Goal: Information Seeking & Learning: Learn about a topic

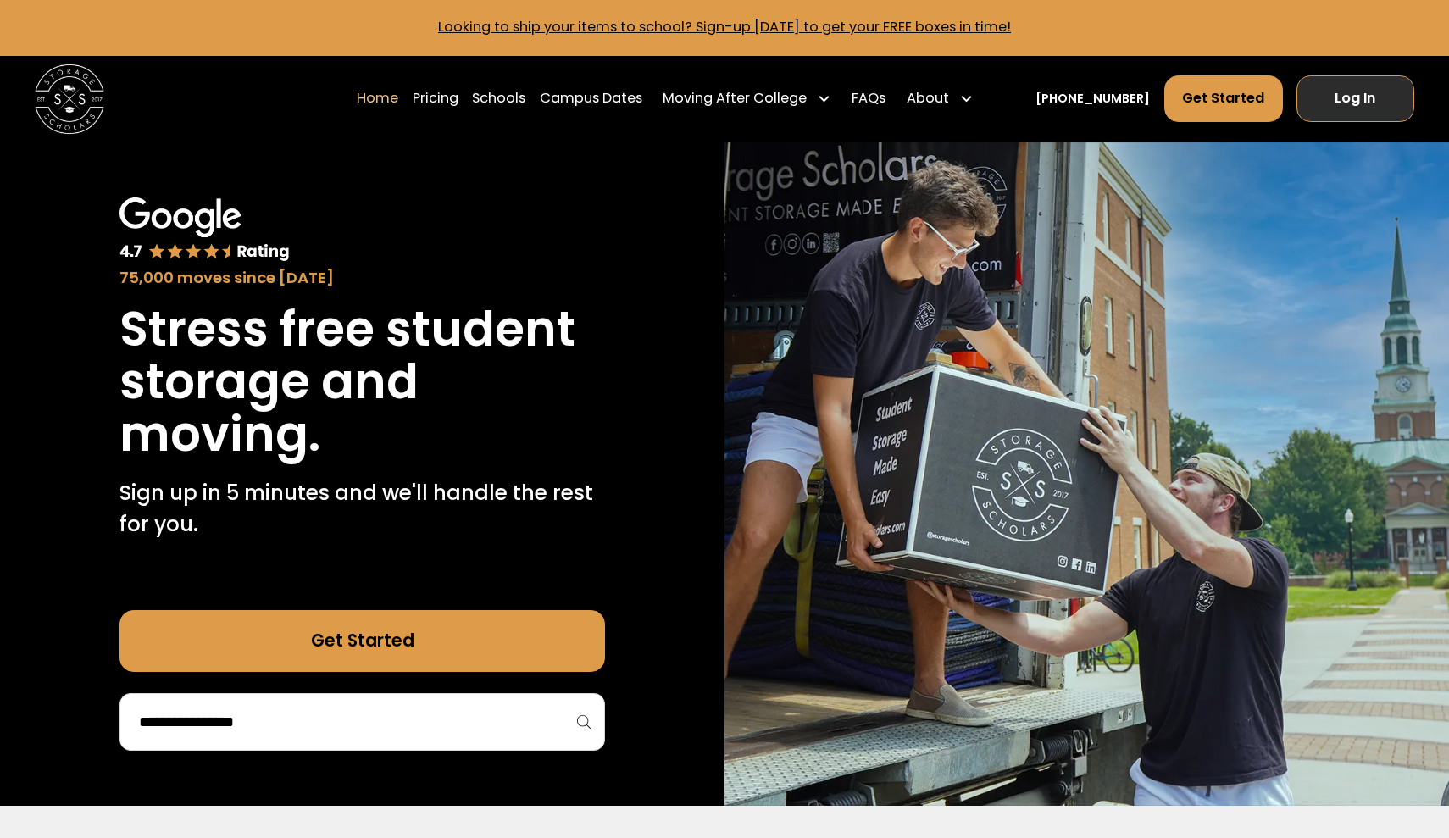
click at [1325, 86] on link "Log In" at bounding box center [1356, 98] width 118 height 47
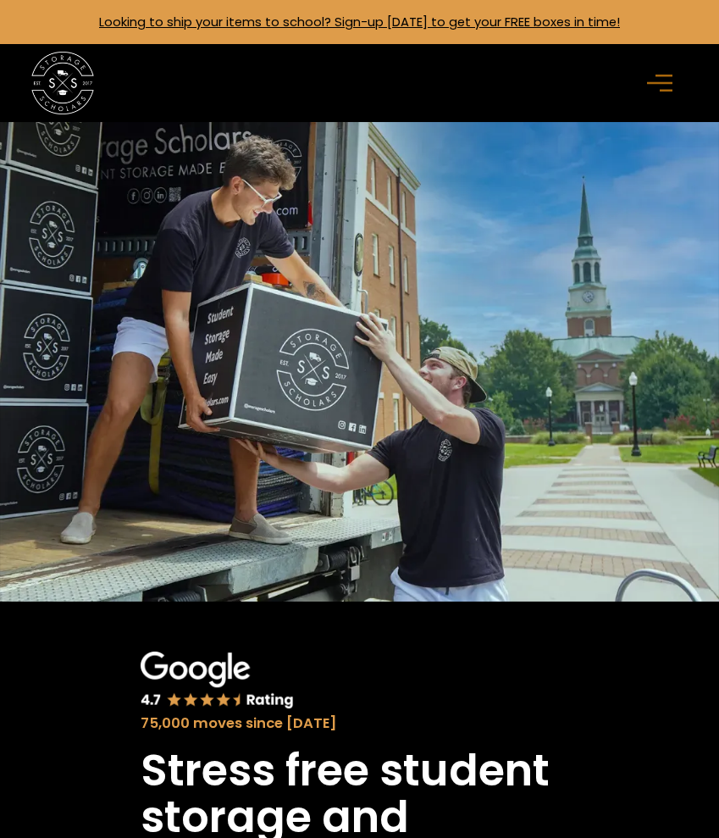
click at [581, 30] on link "Looking to ship your items to school? Sign-up [DATE] to get your FREE boxes in …" at bounding box center [359, 22] width 521 height 18
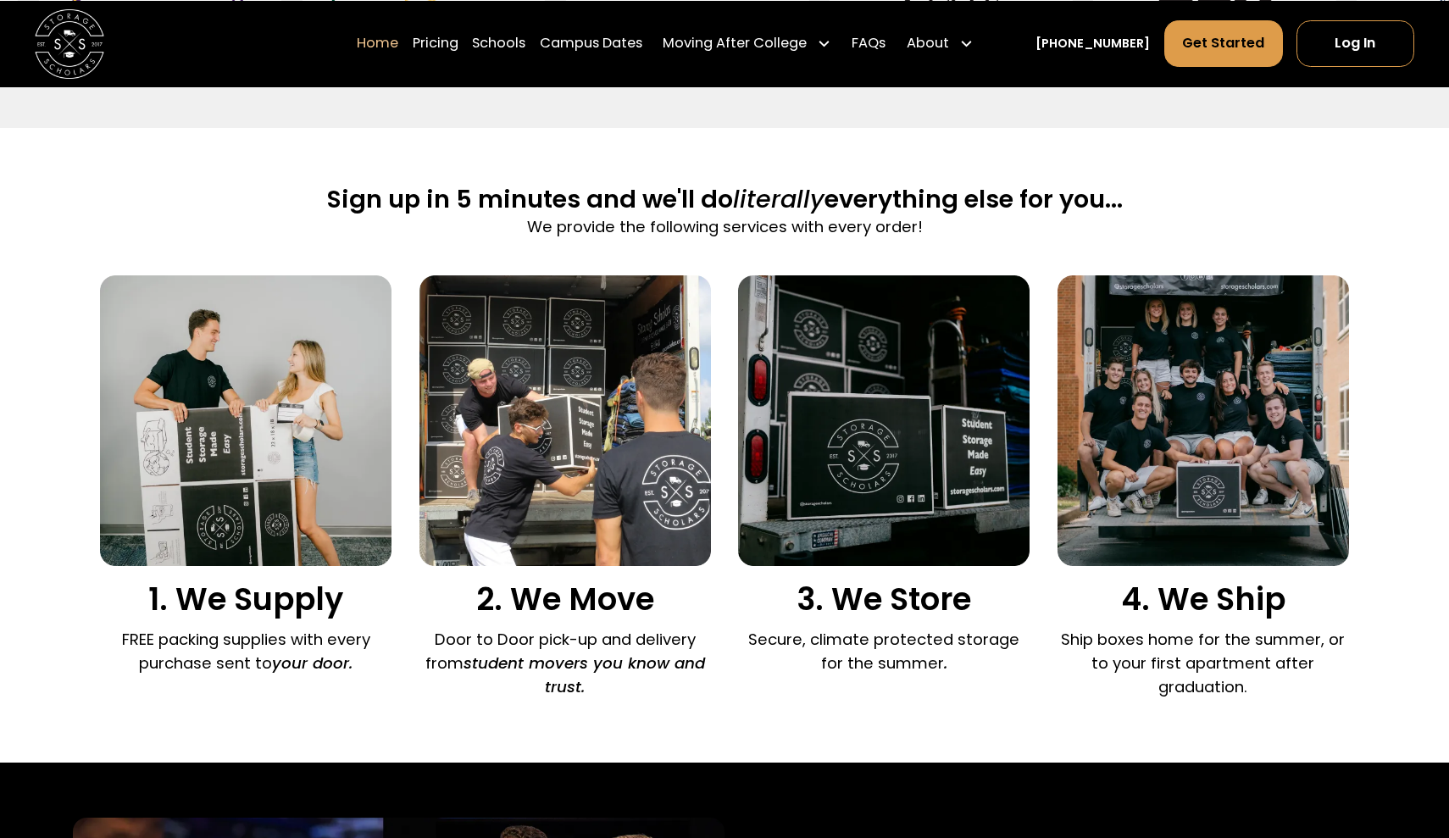
scroll to position [1010, 0]
click at [592, 402] on img at bounding box center [565, 421] width 292 height 292
click at [587, 685] on em "student movers you know and trust." at bounding box center [585, 675] width 242 height 45
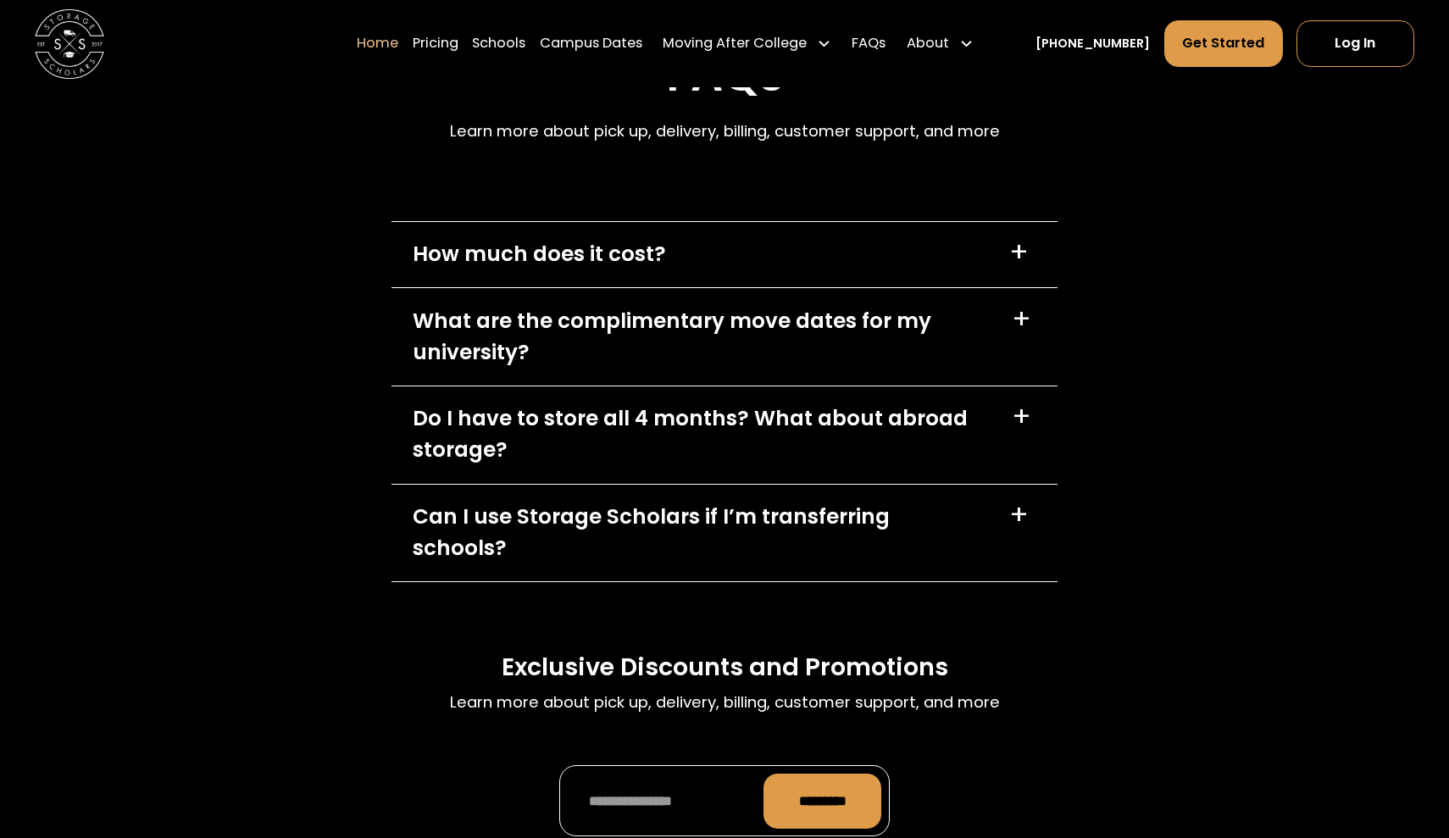
scroll to position [5036, 0]
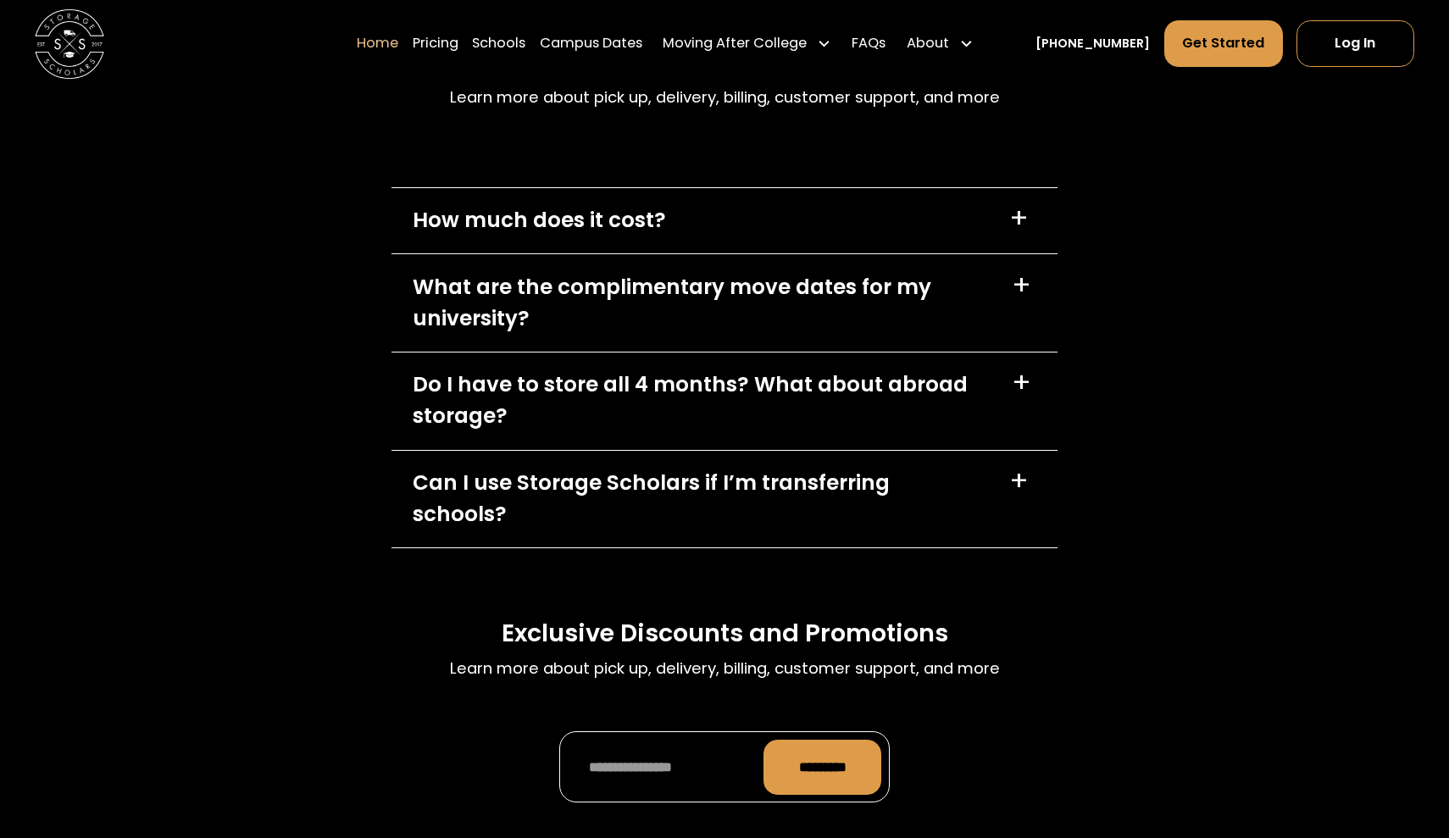
click at [855, 224] on div "How much does it cost? +" at bounding box center [725, 221] width 666 height 66
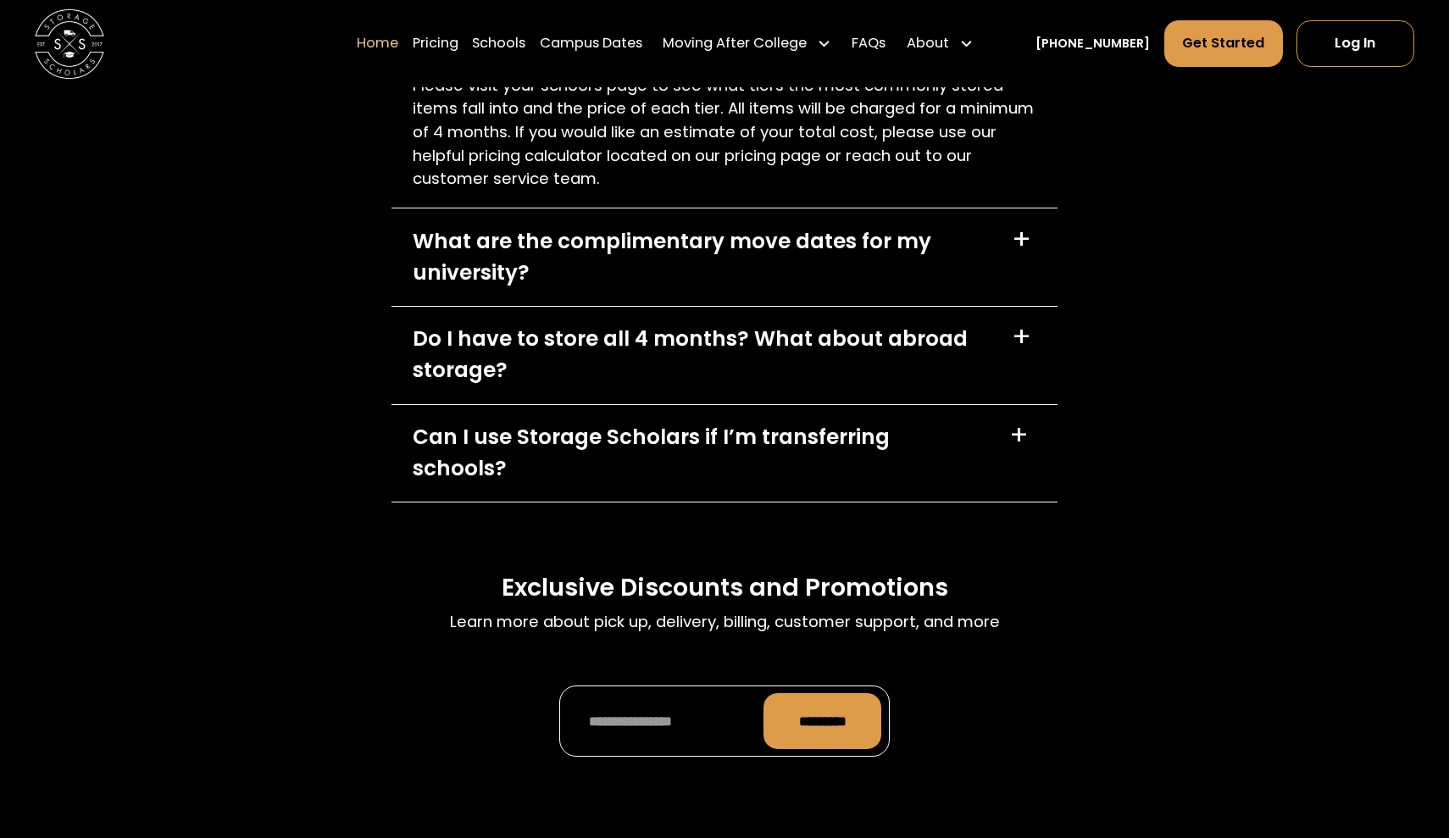
scroll to position [5353, 0]
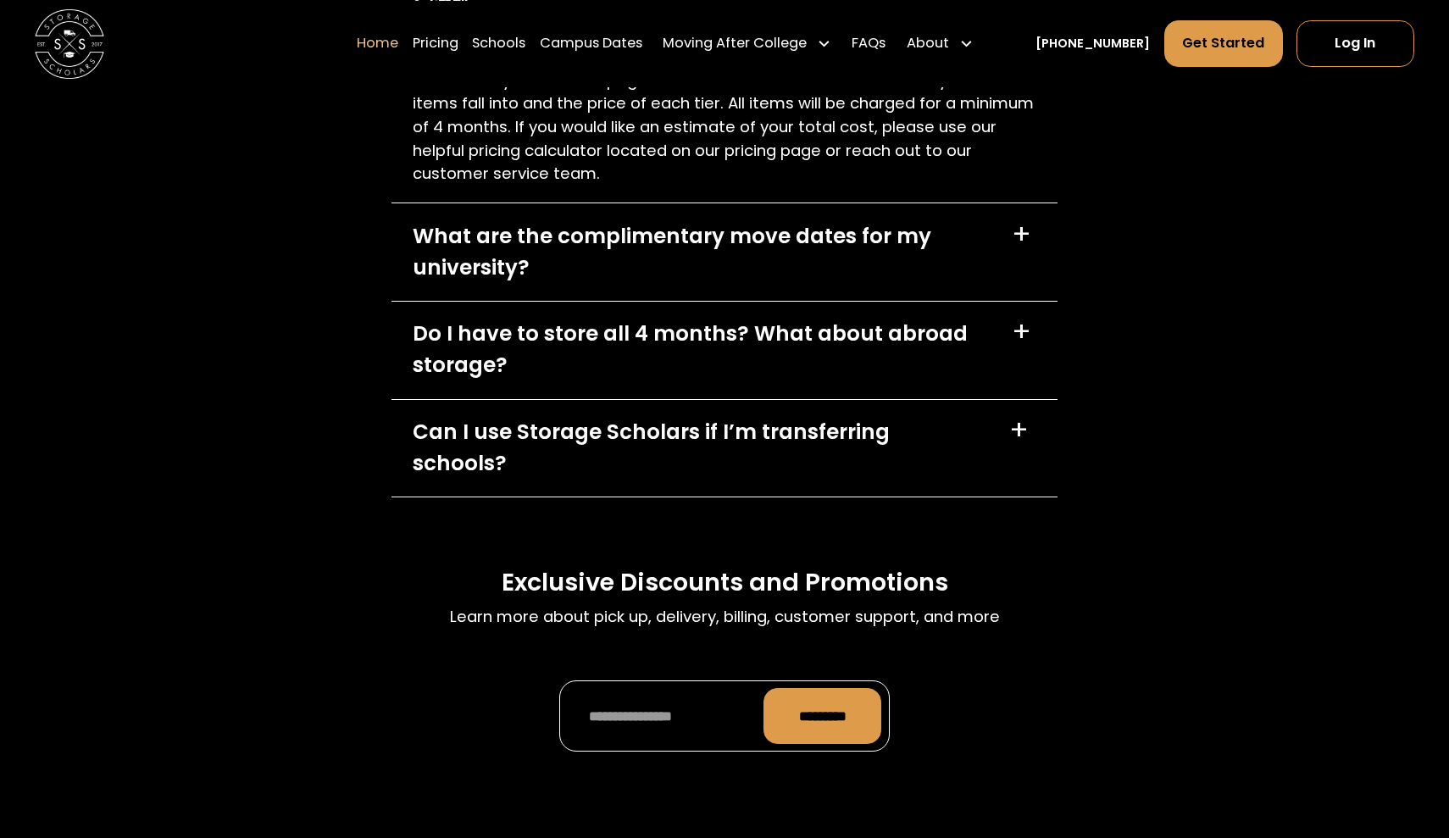
click at [812, 294] on div "What are the complimentary move dates for my university? +" at bounding box center [725, 251] width 666 height 97
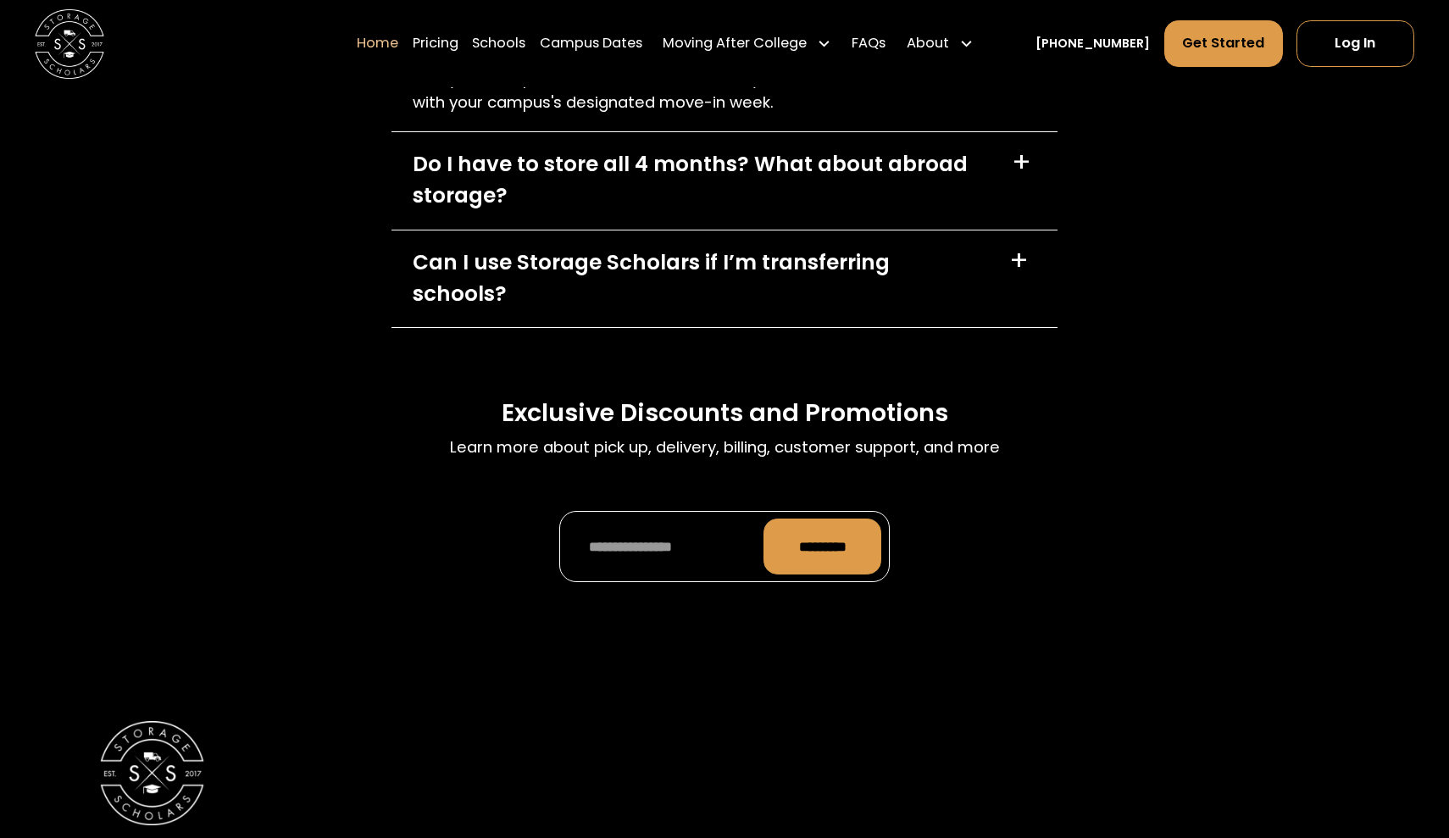
scroll to position [5647, 0]
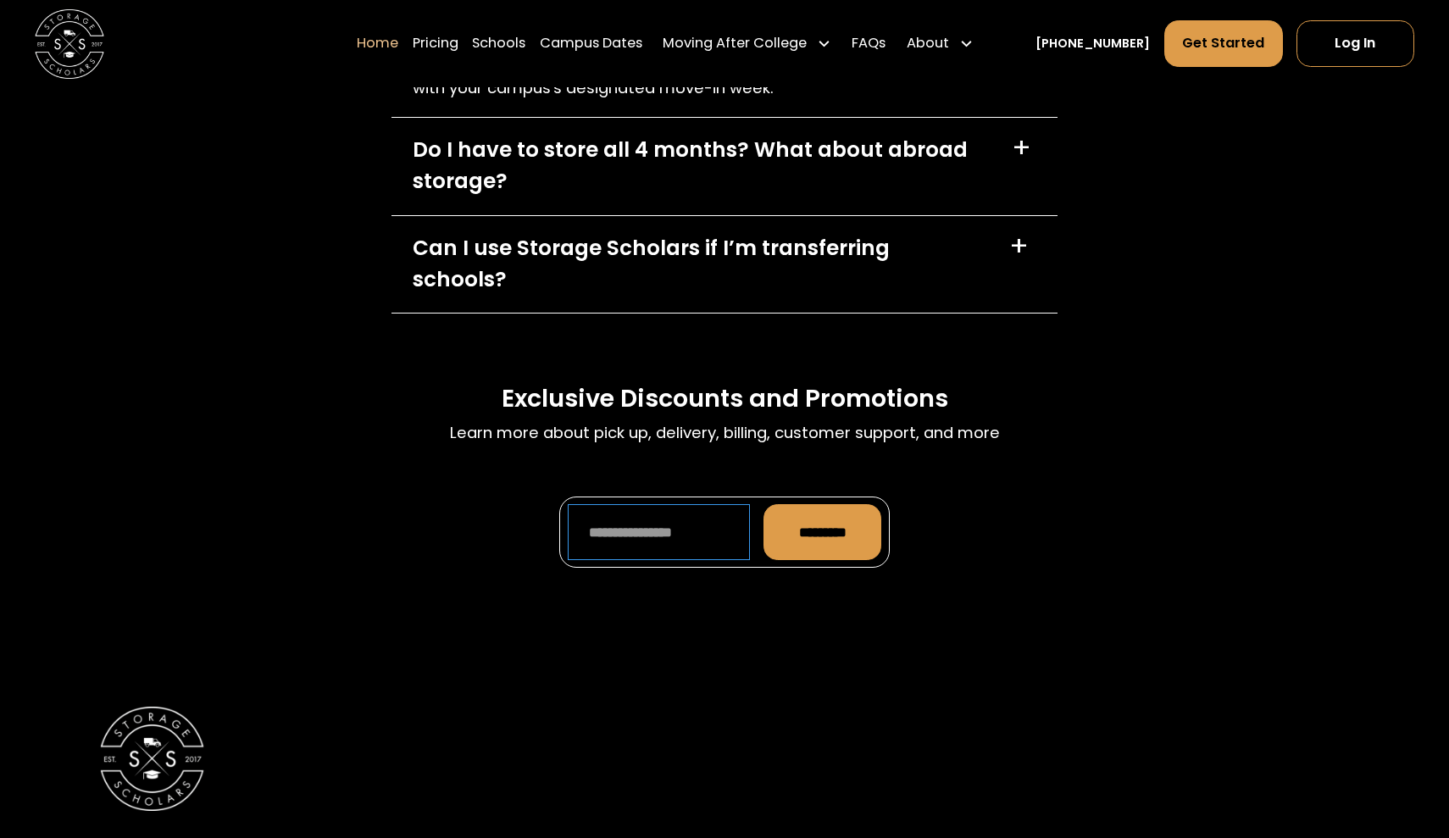
click at [750, 504] on input "Promo Form" at bounding box center [659, 532] width 182 height 56
type input "**********"
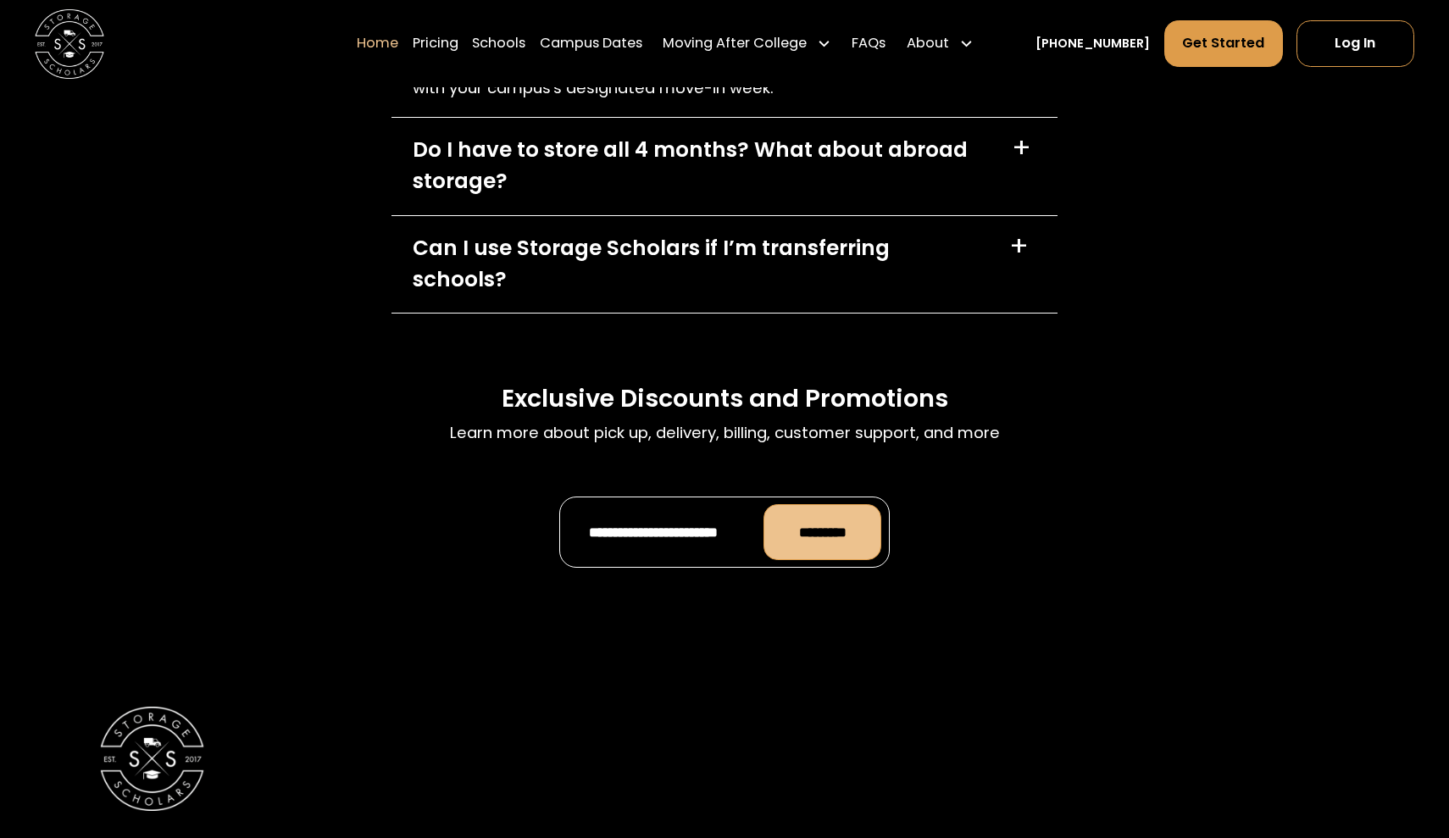
click at [881, 509] on input "*********" at bounding box center [823, 532] width 118 height 56
type input "**********"
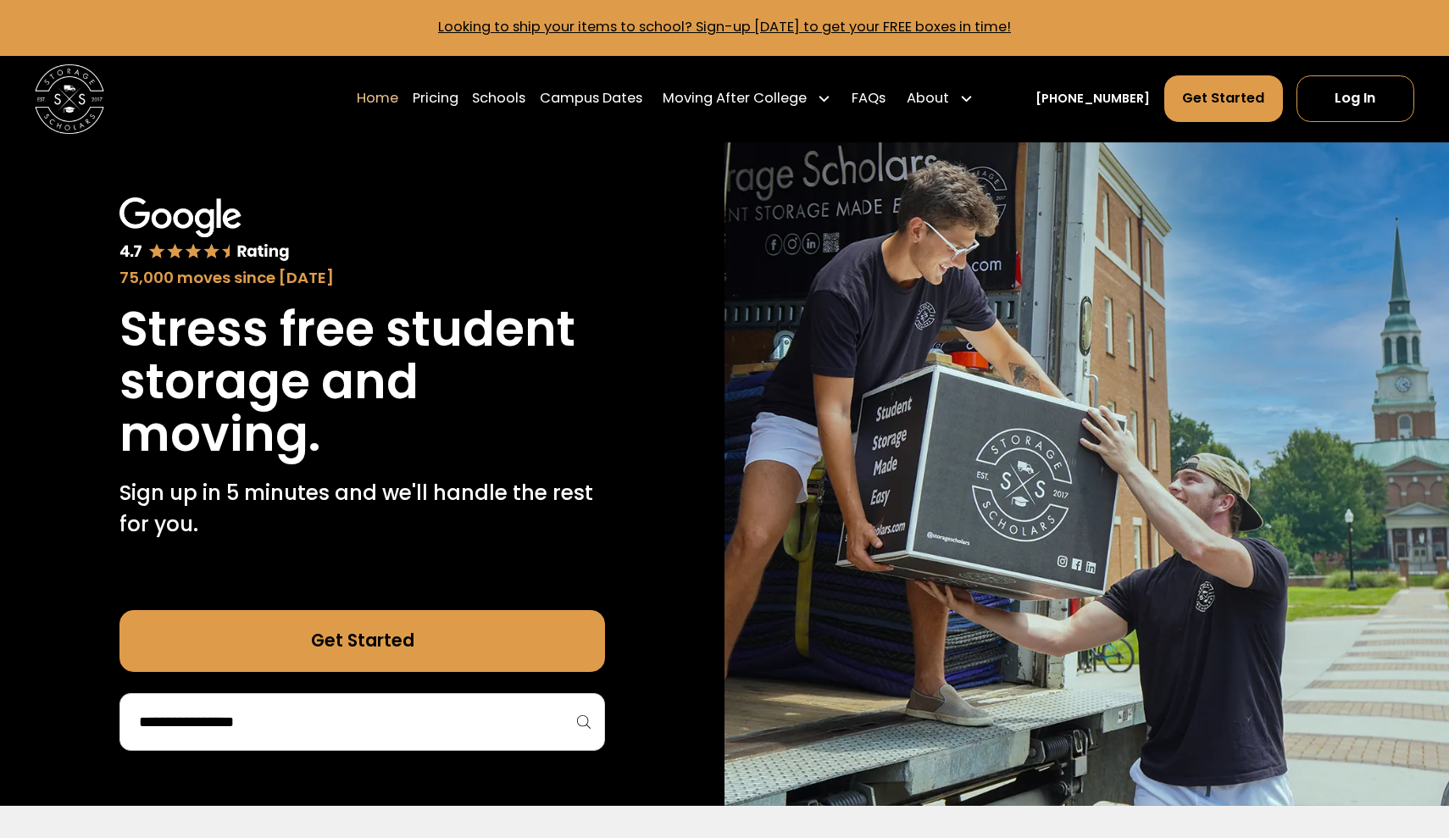
scroll to position [0, 0]
click at [458, 94] on link "Pricing" at bounding box center [436, 99] width 46 height 48
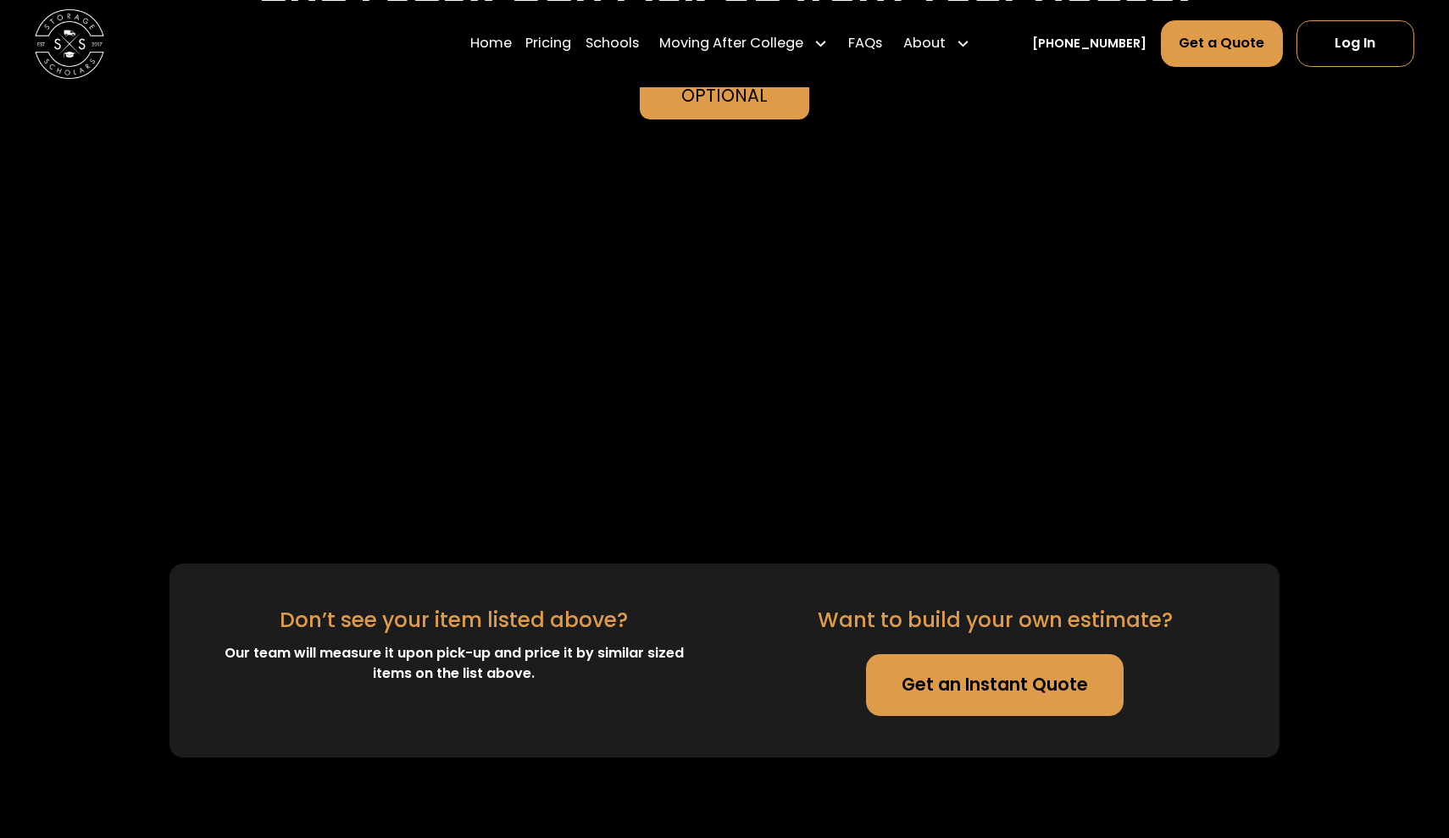
scroll to position [4123, 0]
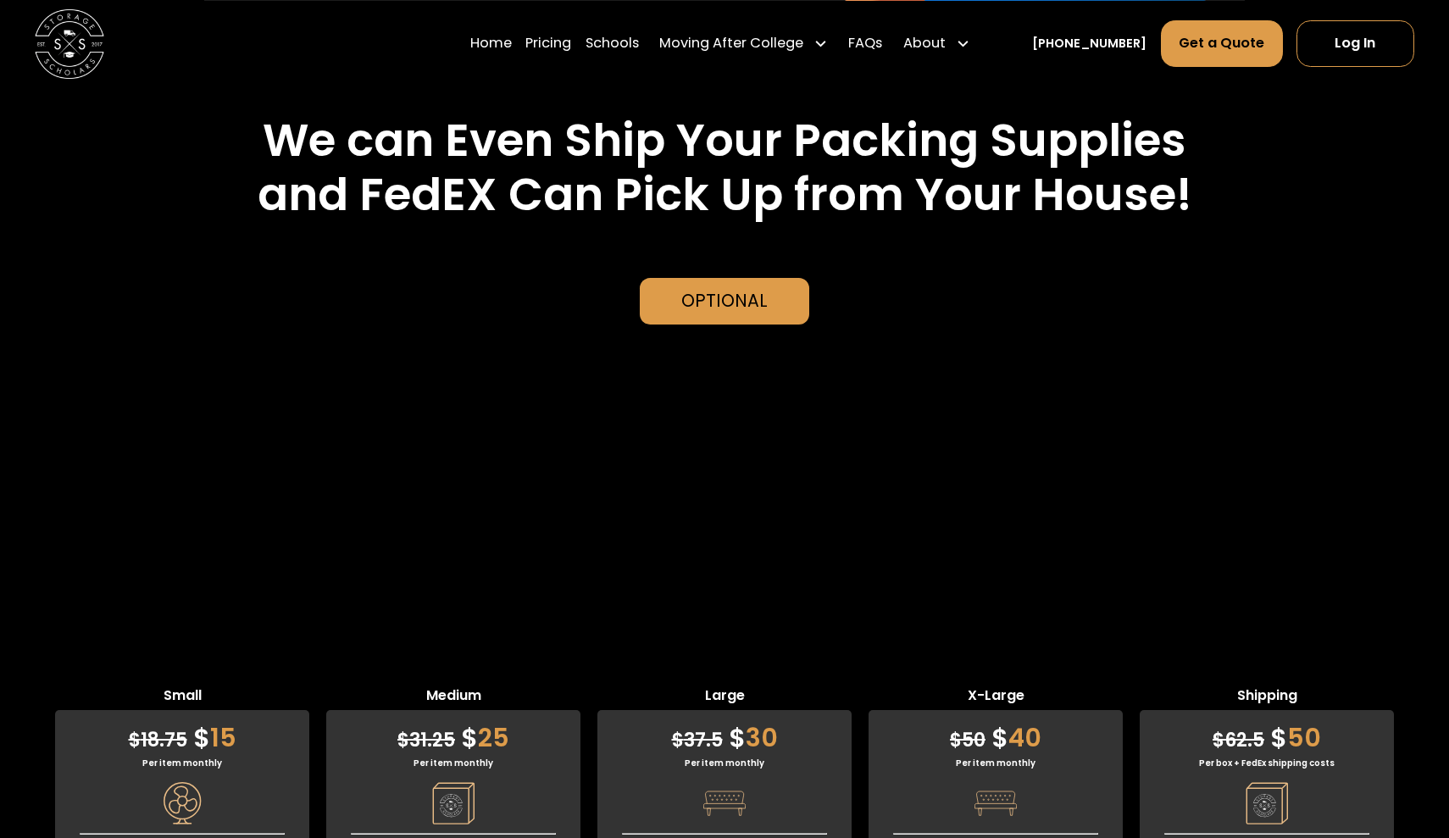
scroll to position [3883, 0]
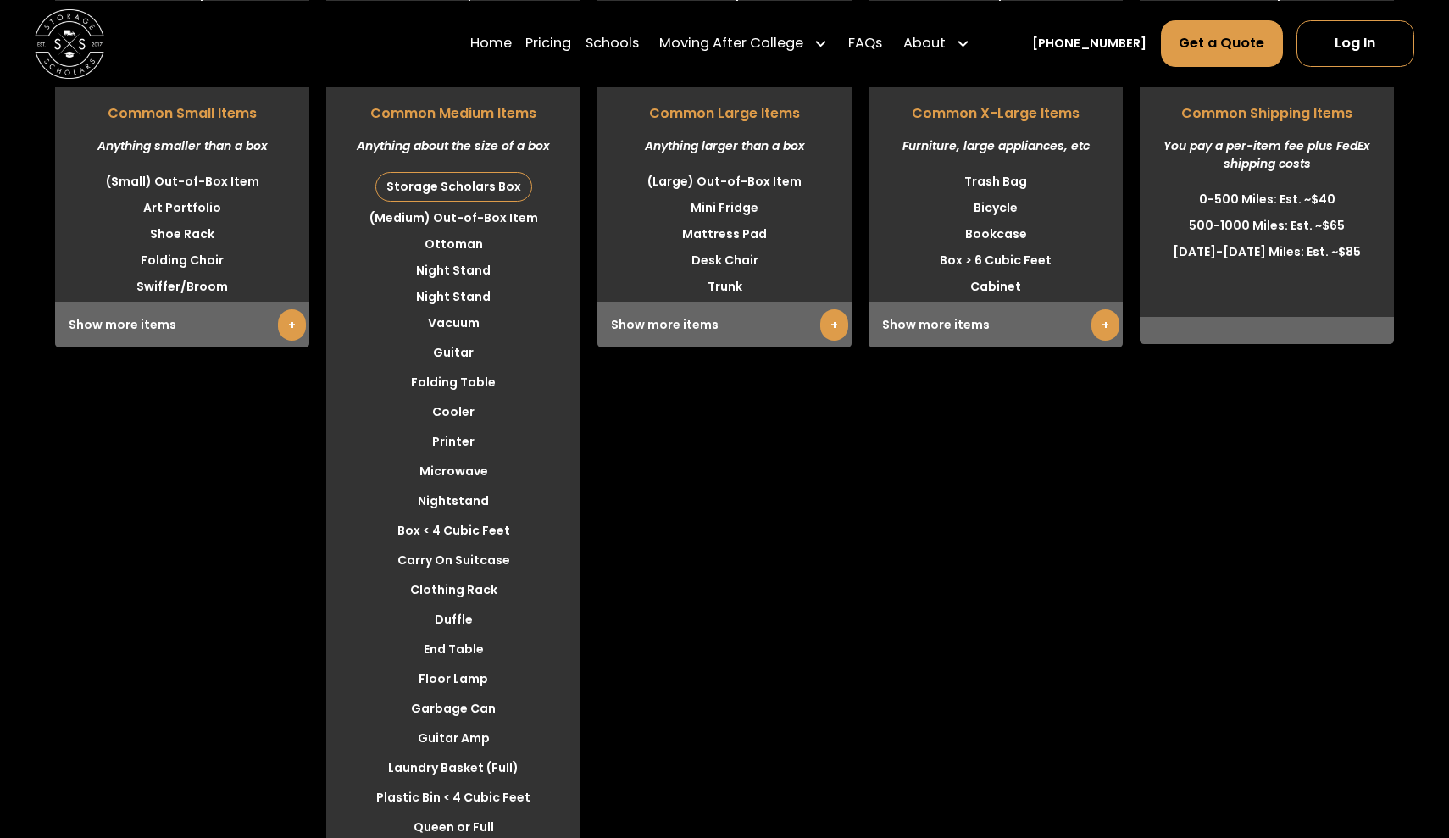
scroll to position [4664, 0]
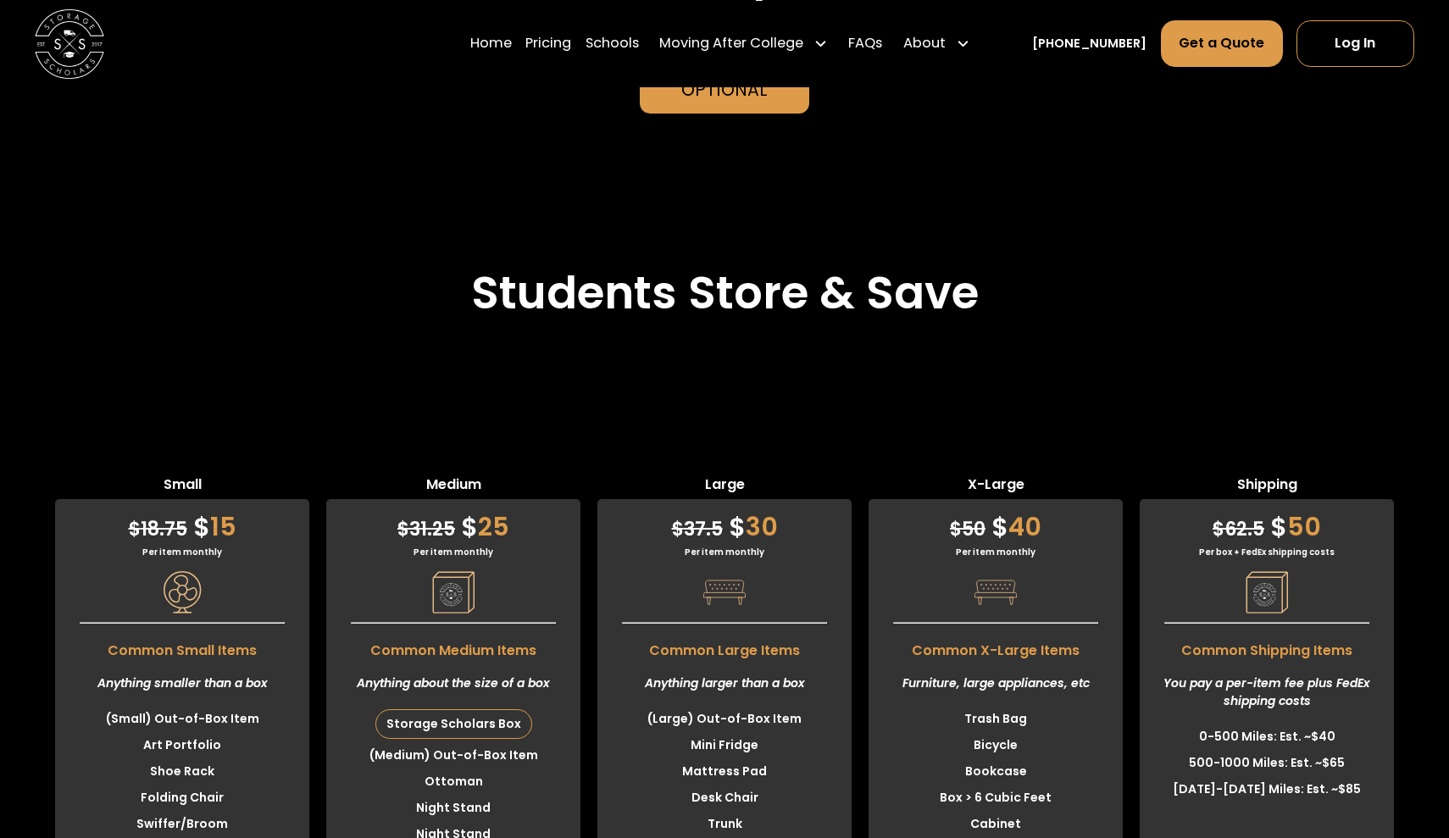
scroll to position [4149, 0]
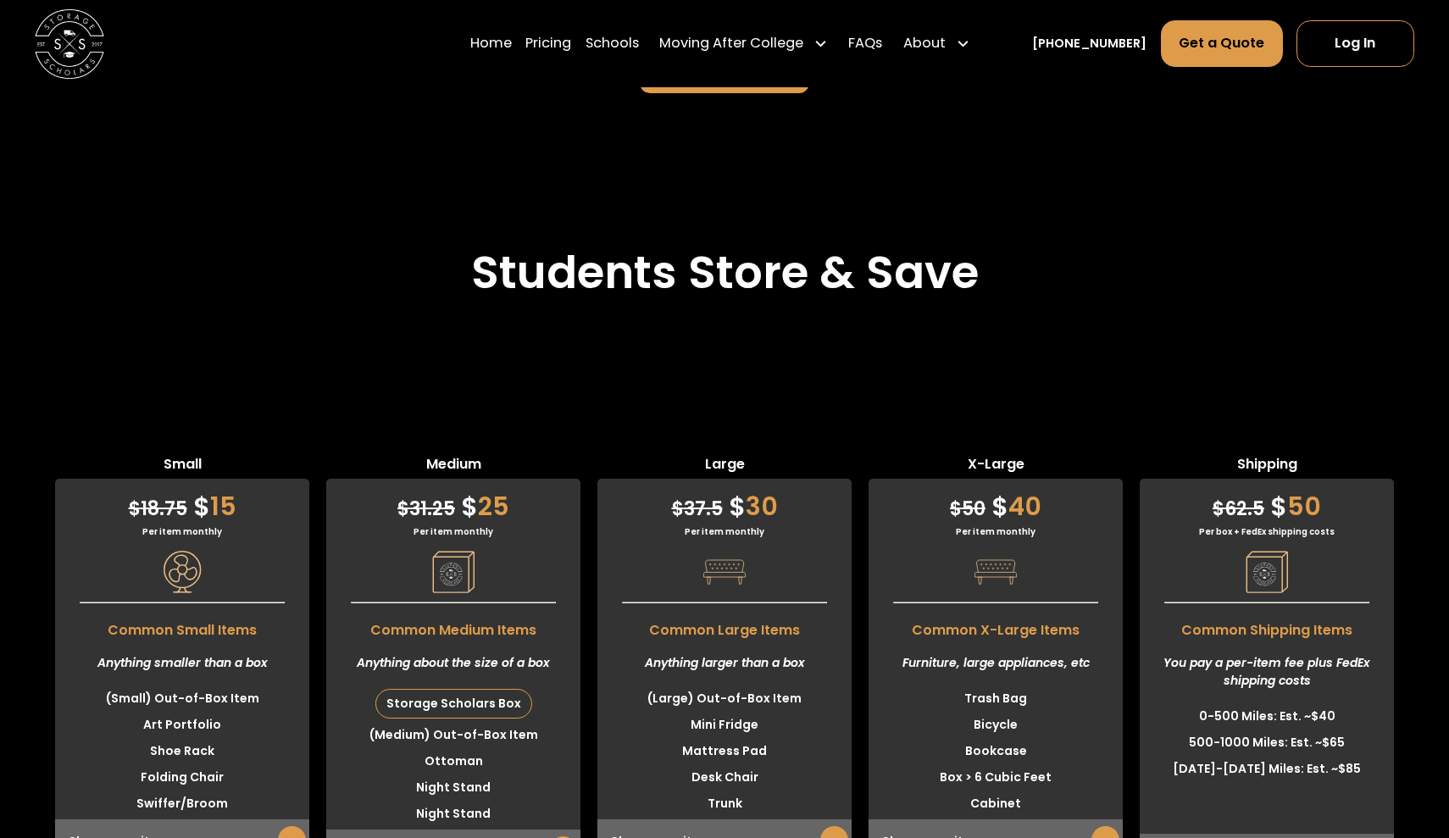
click at [485, 503] on div "$ 31.25 $ 25 Per item monthly Common Medium Items Anything about the size of a …" at bounding box center [453, 677] width 254 height 396
click at [470, 690] on div "Storage Scholars Box" at bounding box center [453, 704] width 155 height 28
click at [469, 690] on div "Storage Scholars Box" at bounding box center [453, 704] width 155 height 28
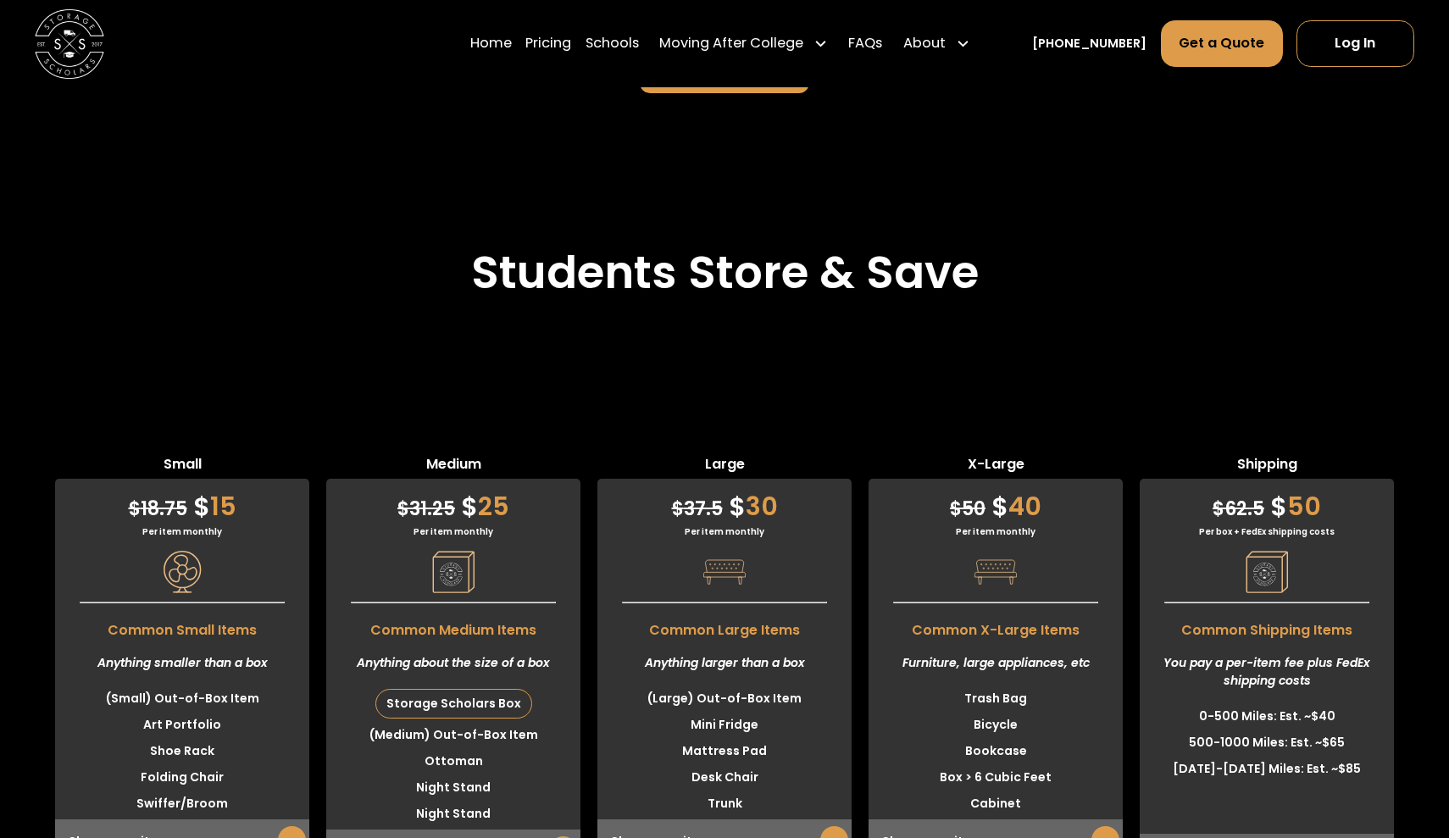
click at [612, 686] on li "(Large) Out-of-Box Item" at bounding box center [724, 699] width 254 height 26
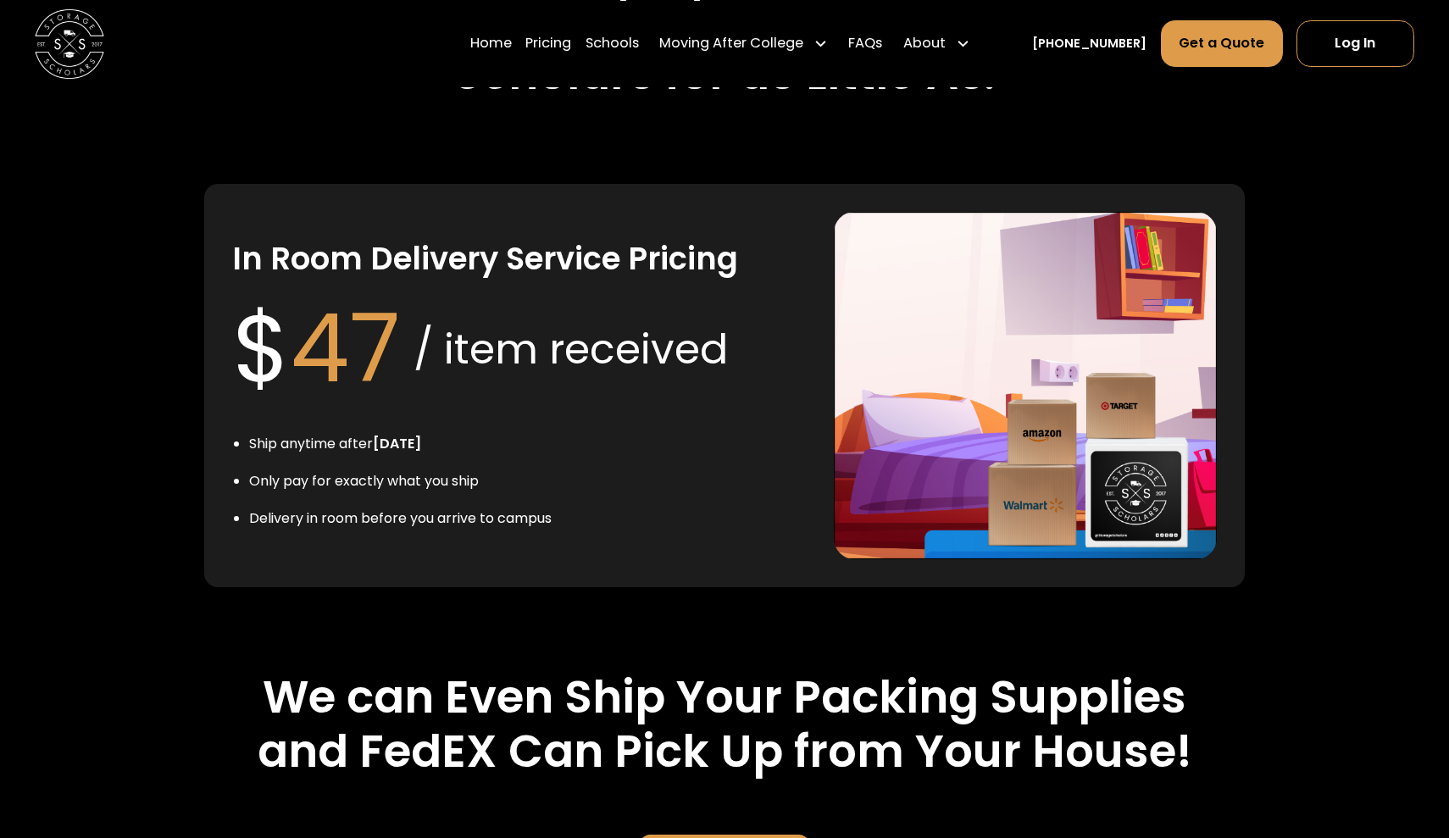
scroll to position [3370, 0]
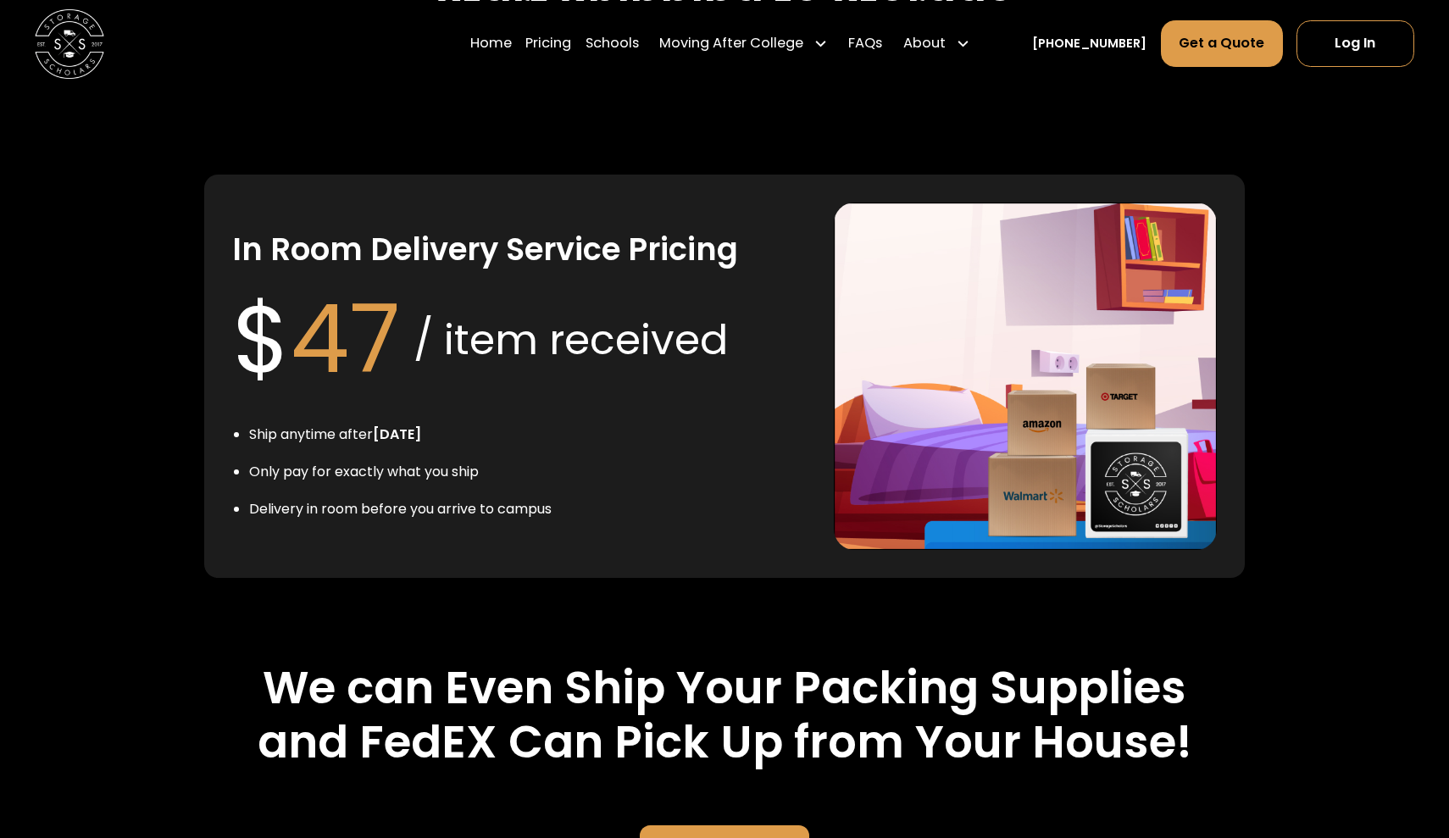
click at [683, 836] on div "Optional" at bounding box center [724, 849] width 86 height 26
click at [733, 836] on div "Optional" at bounding box center [724, 849] width 86 height 26
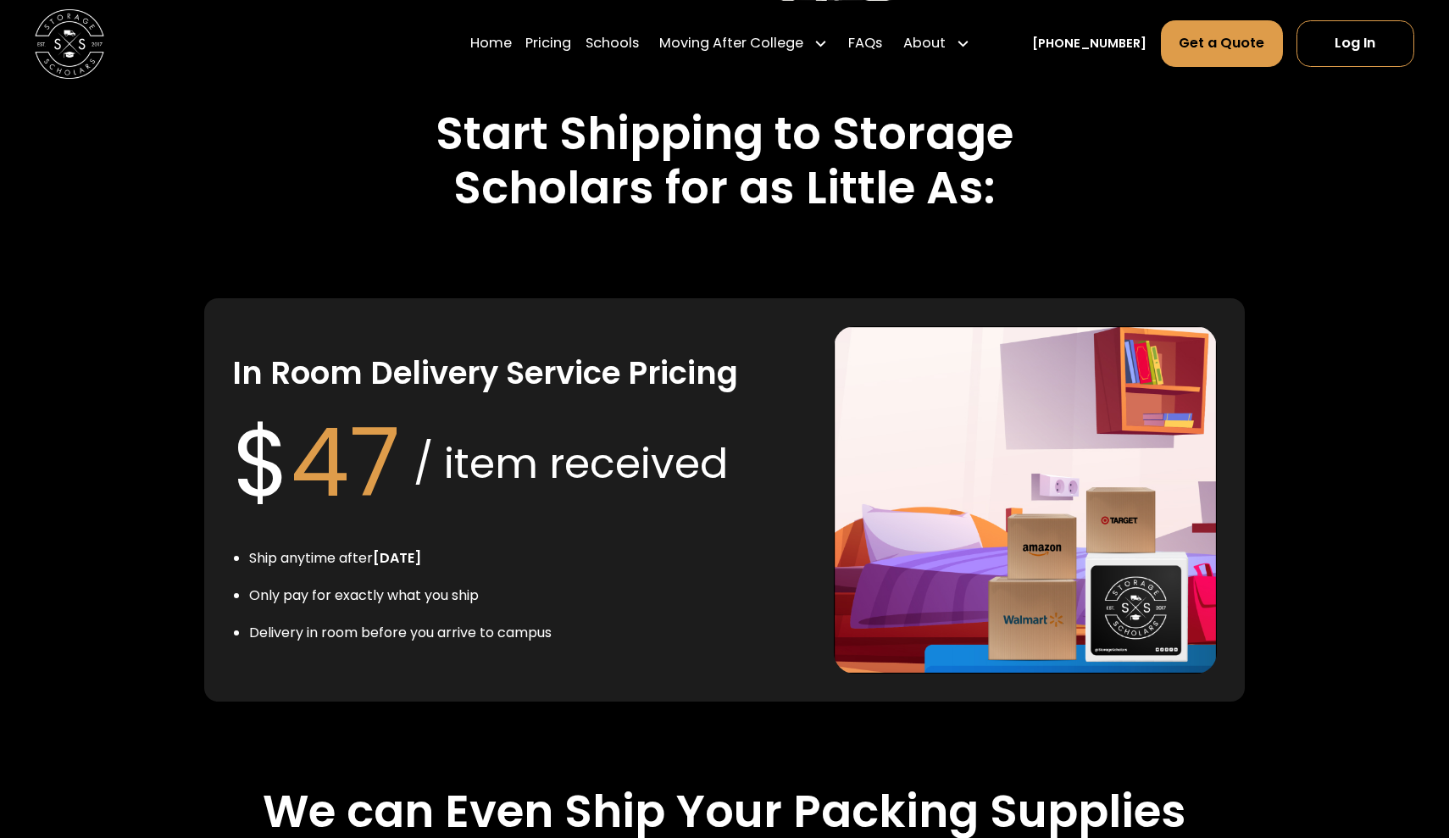
scroll to position [3242, 0]
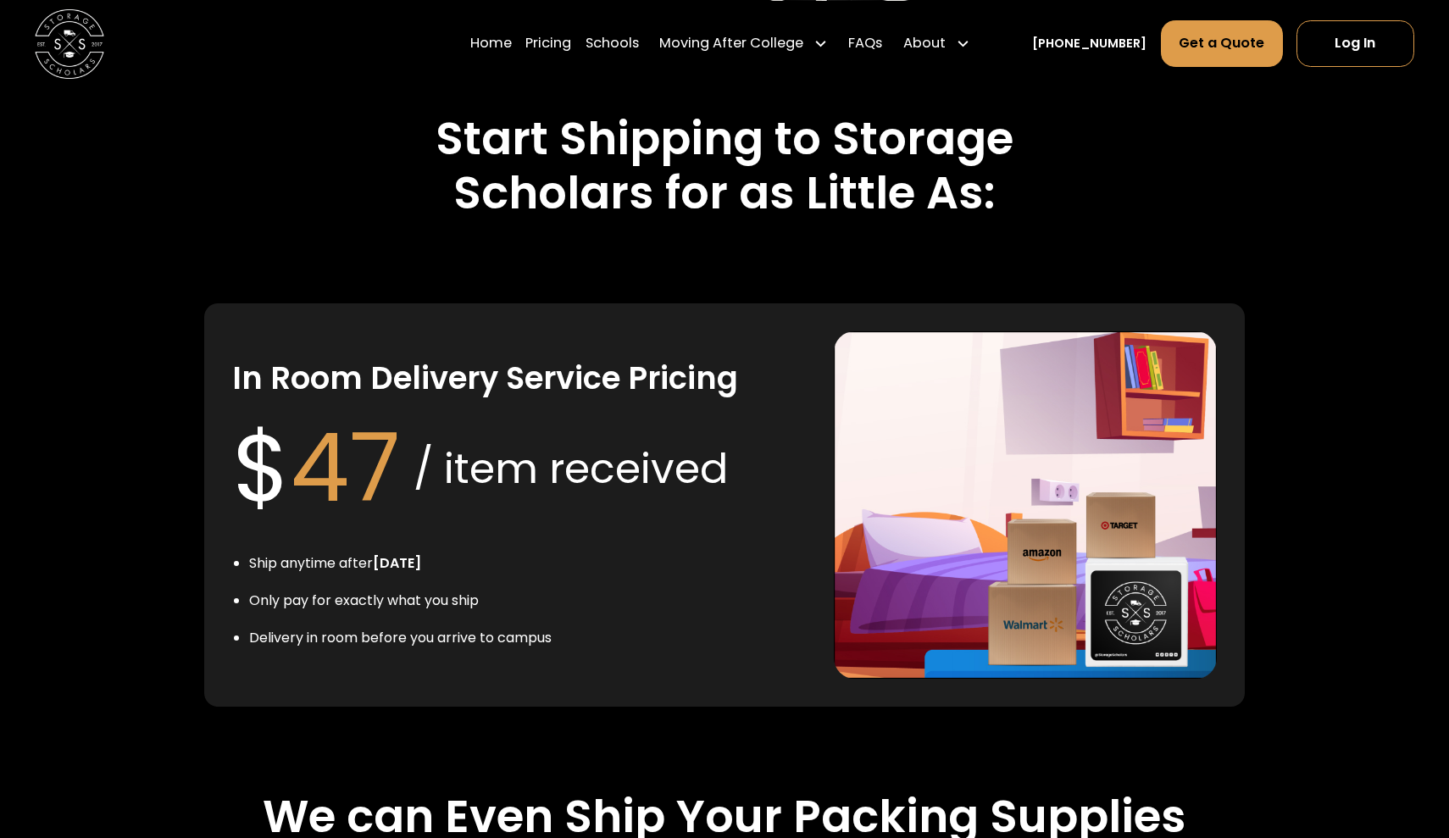
click at [597, 532] on div "In Room Delivery Service Pricing $ 47 / item received Ship anytime after July 1…" at bounding box center [519, 505] width 575 height 348
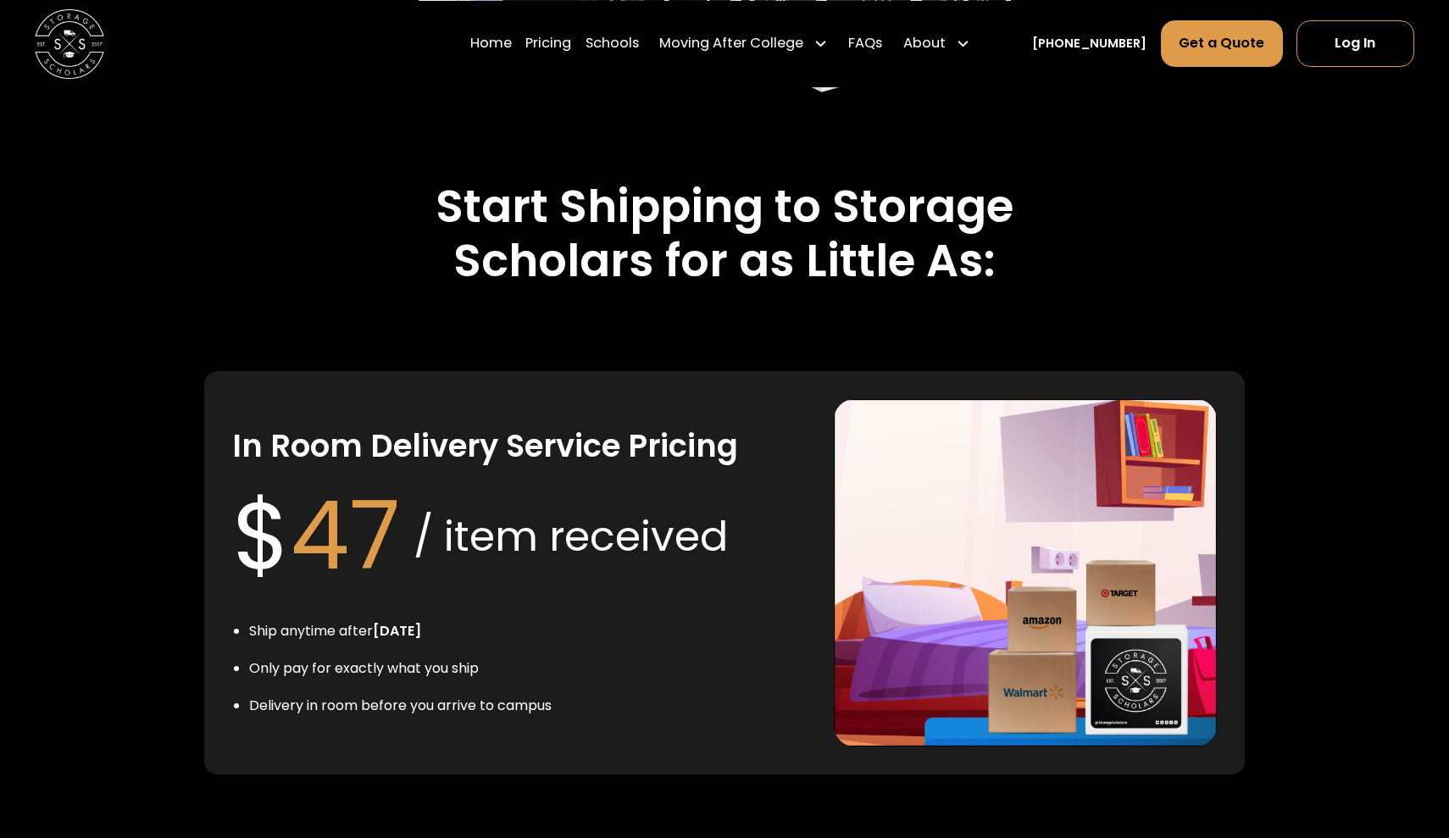
scroll to position [3170, 0]
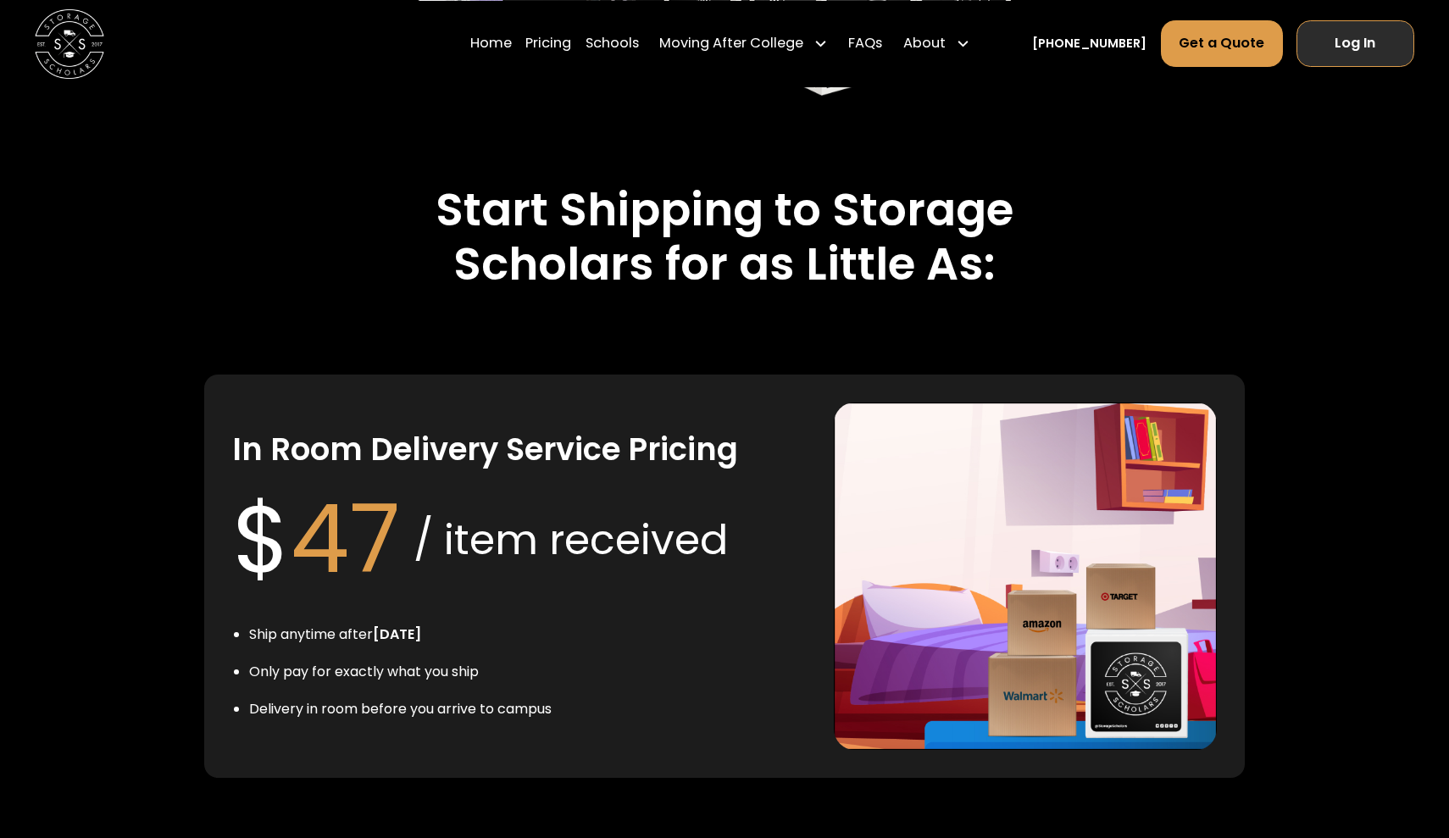
click at [1352, 24] on link "Log In" at bounding box center [1356, 43] width 118 height 47
